Goal: Check status: Check status

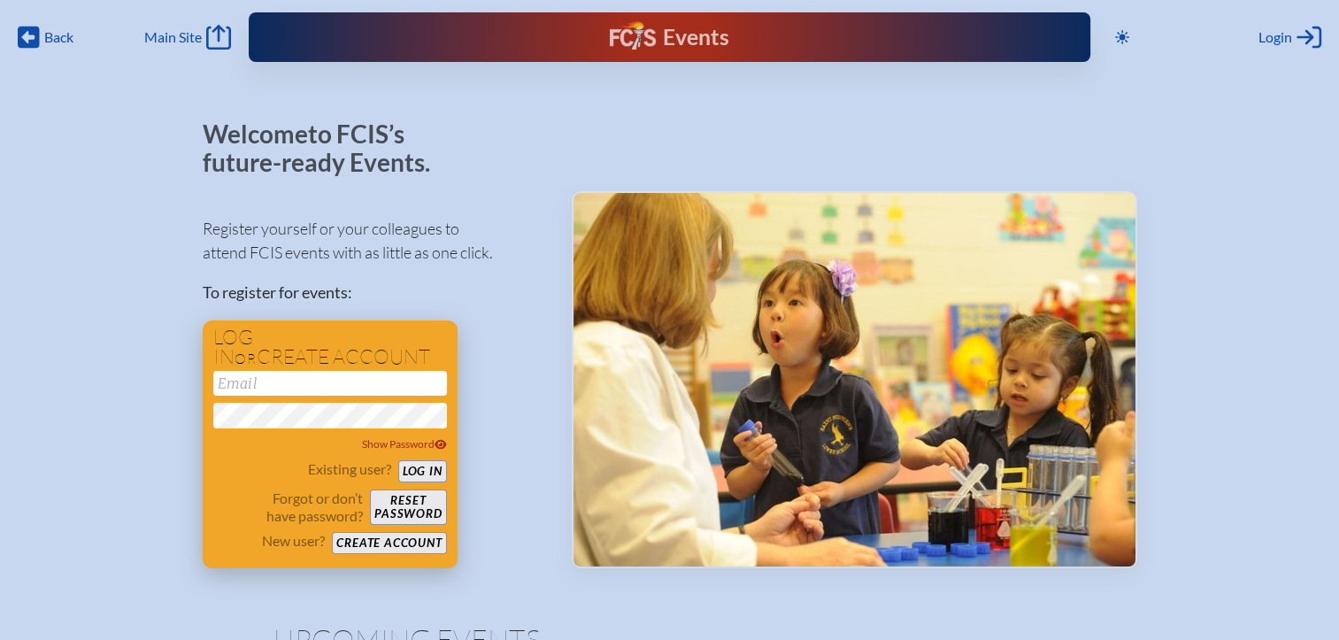
type input "[EMAIL_ADDRESS][DOMAIN_NAME]"
click at [434, 466] on button "Log in" at bounding box center [422, 471] width 49 height 22
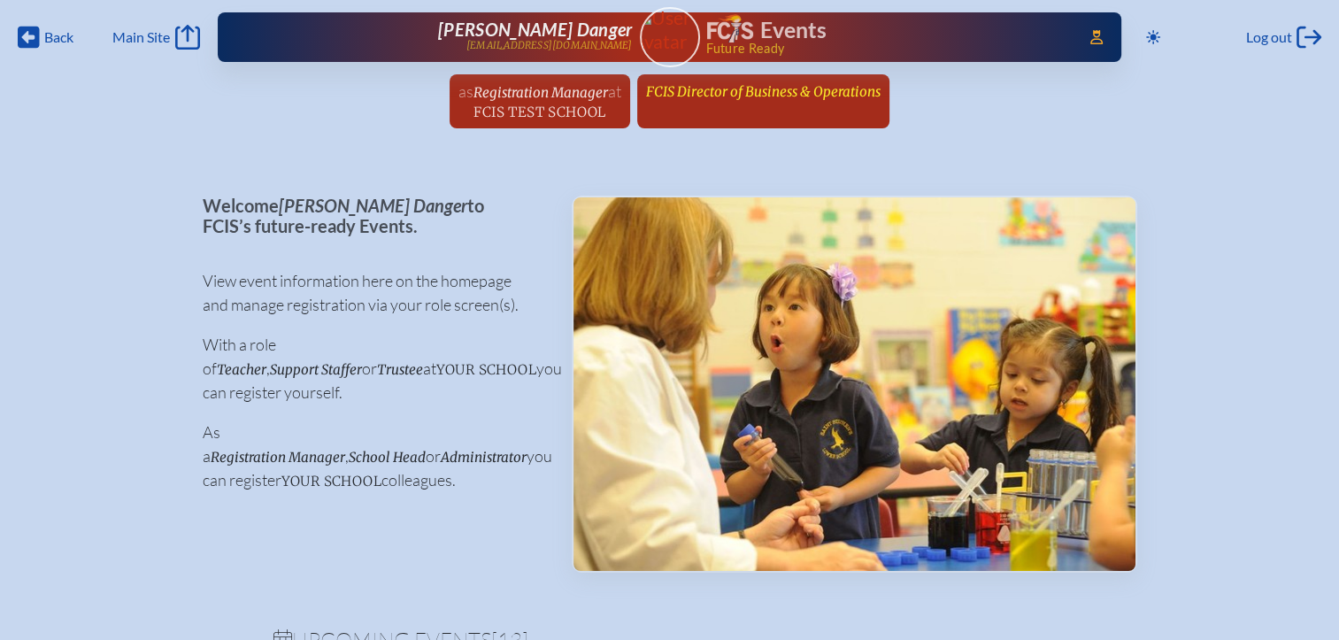
click at [755, 104] on link "FCIS Director of Business & Operations since [DATE]" at bounding box center [763, 91] width 249 height 34
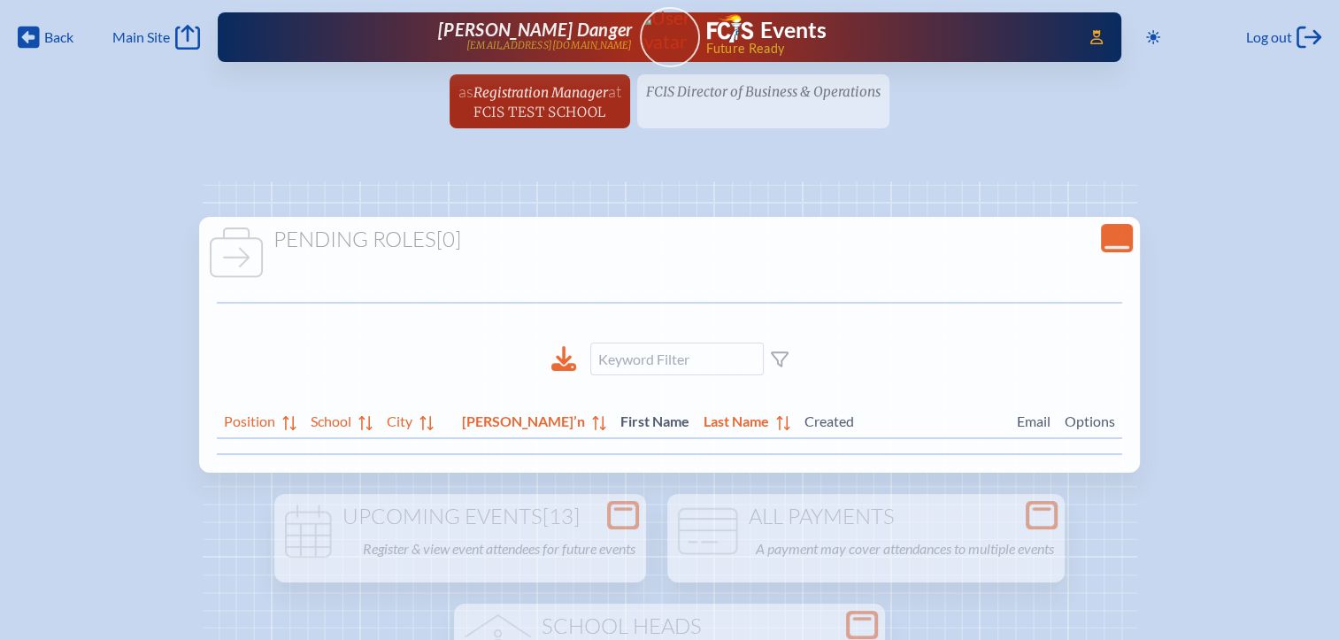
scroll to position [266, 0]
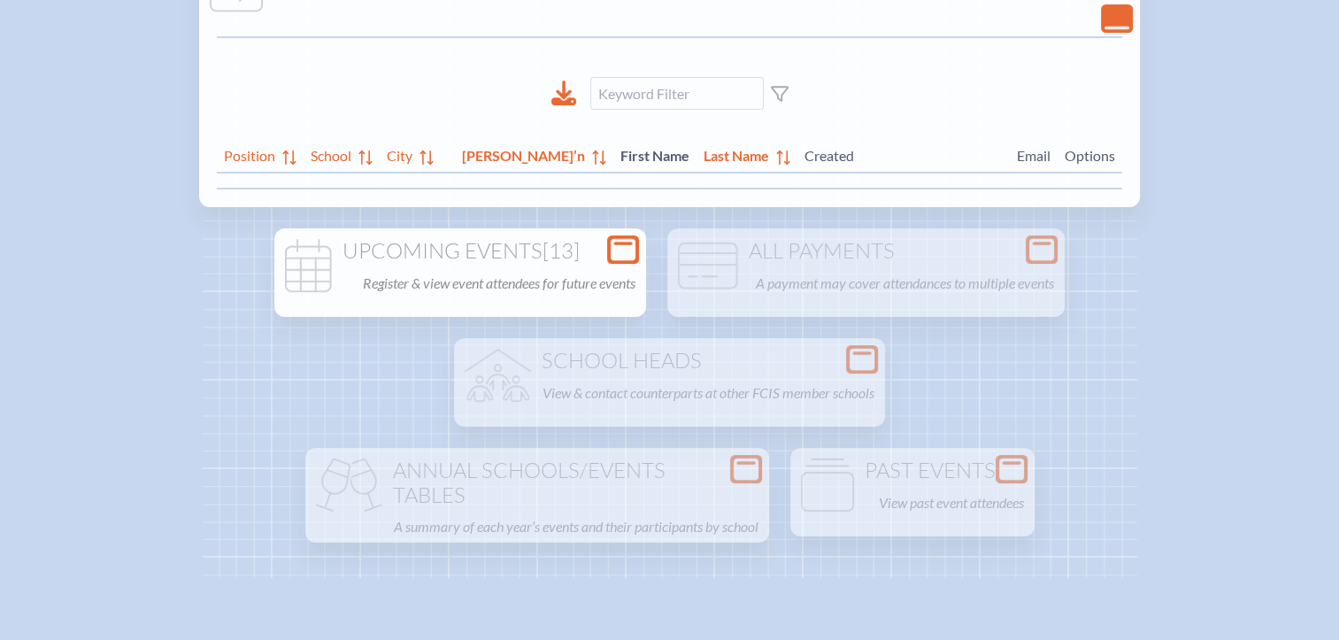
click at [610, 244] on div "Open Console" at bounding box center [623, 249] width 32 height 28
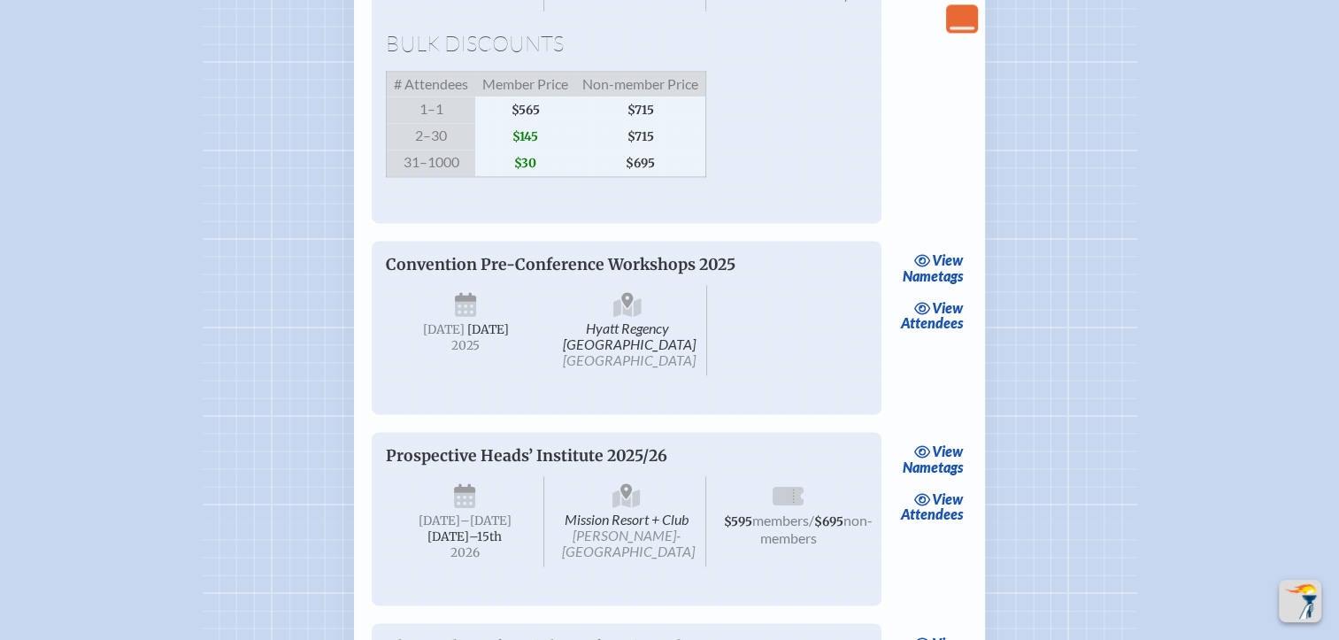
scroll to position [2302, 0]
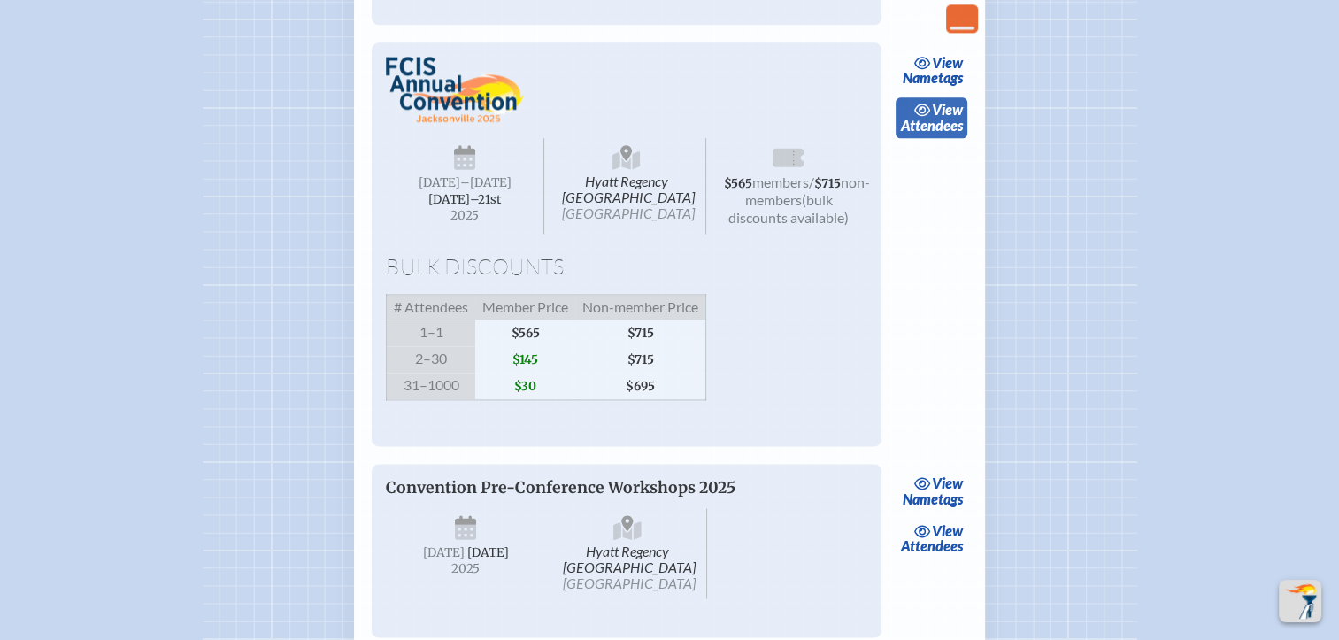
click at [942, 118] on span "view" at bounding box center [947, 109] width 31 height 17
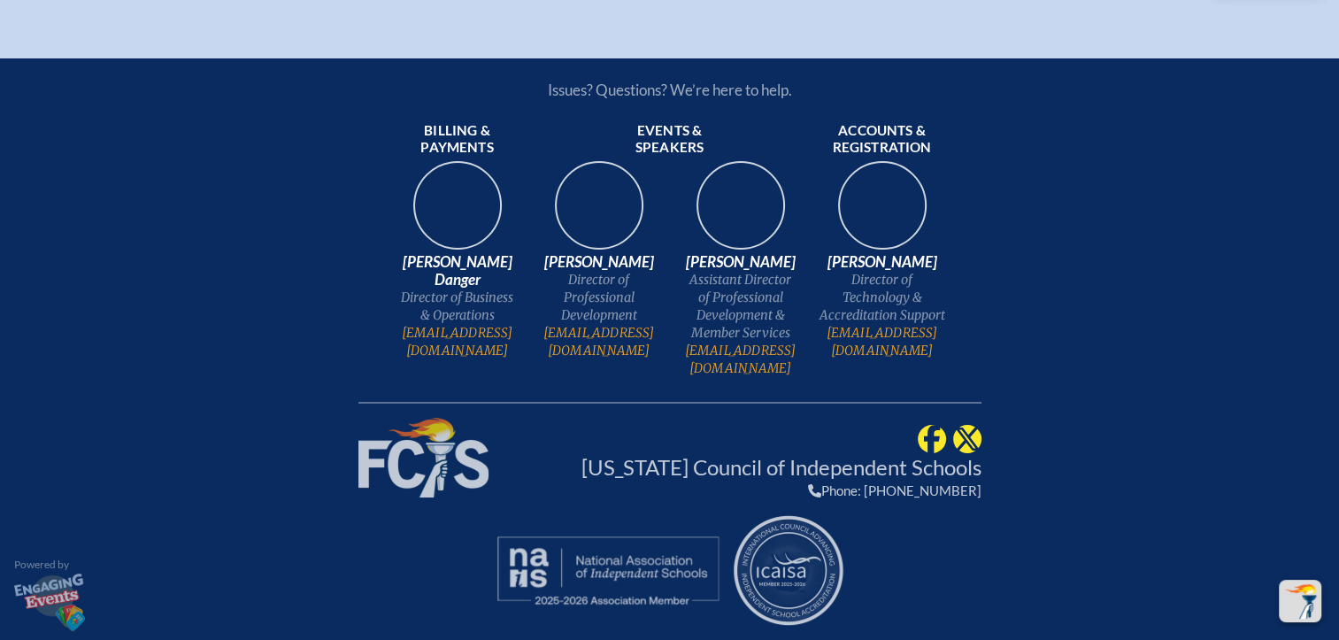
drag, startPoint x: 274, startPoint y: 399, endPoint x: 427, endPoint y: 405, distance: 153.3
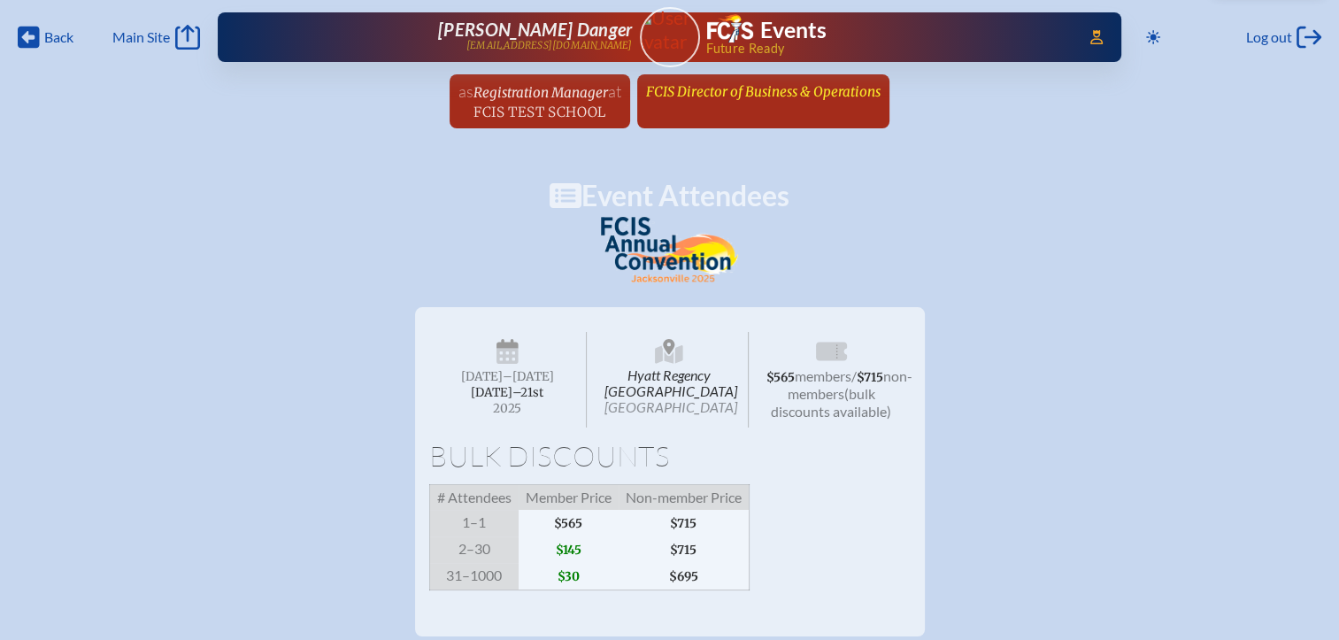
click at [753, 97] on span "FCIS Director of Business & Operations" at bounding box center [763, 91] width 235 height 17
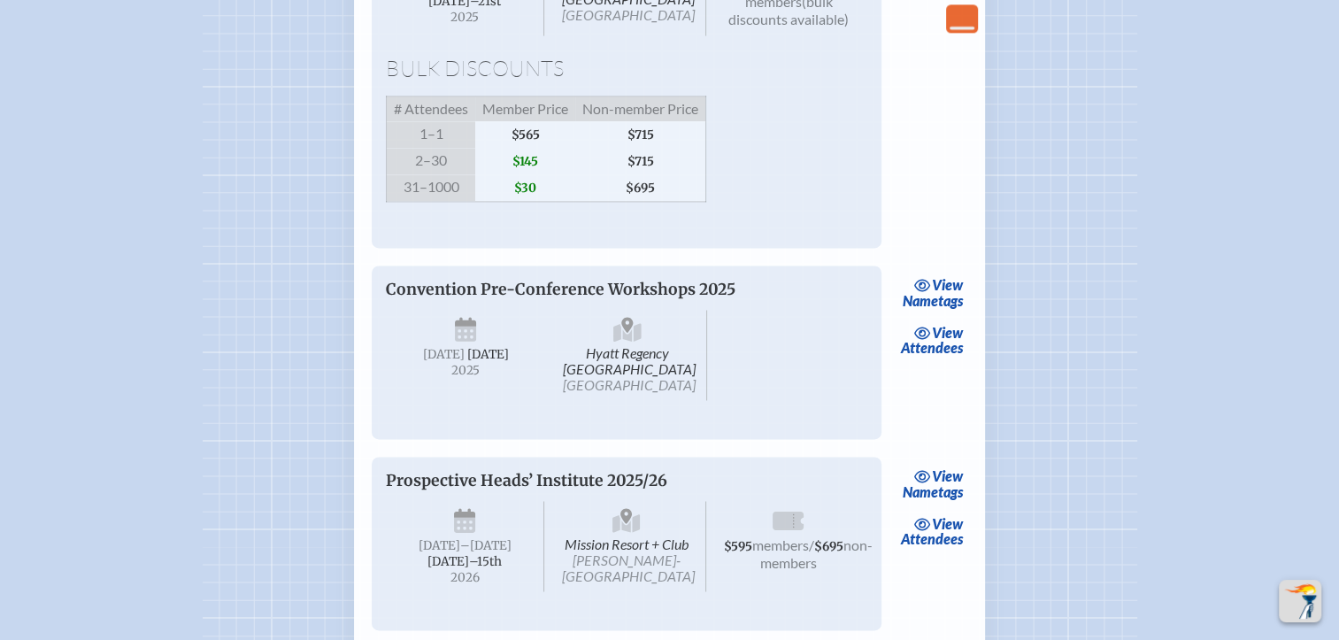
scroll to position [2744, 0]
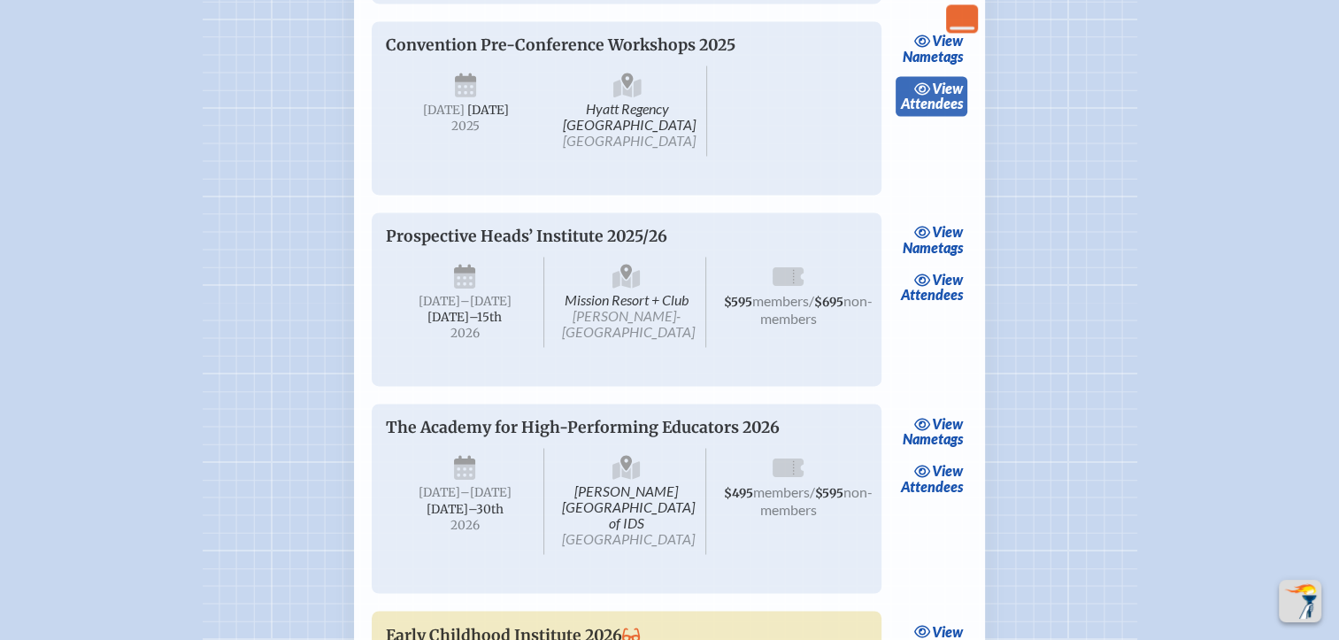
click at [932, 96] on span "view" at bounding box center [947, 88] width 31 height 17
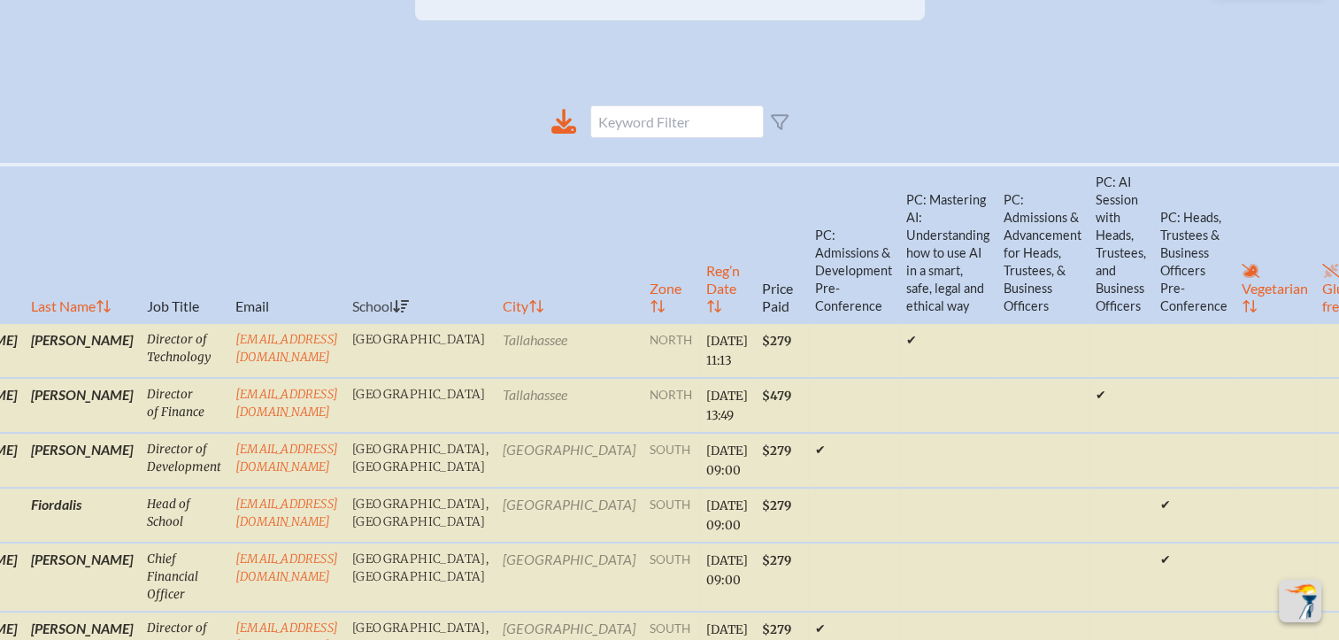
scroll to position [266, 0]
